Goal: Check status

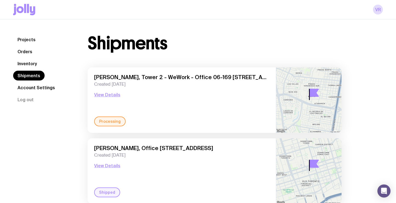
click at [36, 73] on link "Shipments" at bounding box center [28, 76] width 31 height 10
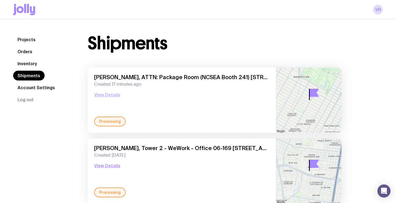
click at [101, 93] on button "View Details" at bounding box center [107, 95] width 26 height 7
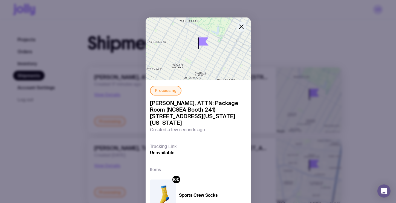
click at [243, 28] on button "button" at bounding box center [241, 27] width 10 height 10
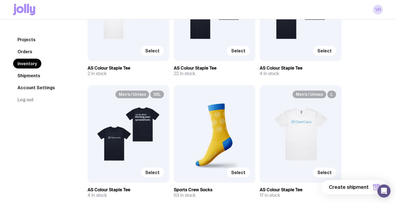
scroll to position [878, 0]
